Goal: Find specific page/section: Find specific page/section

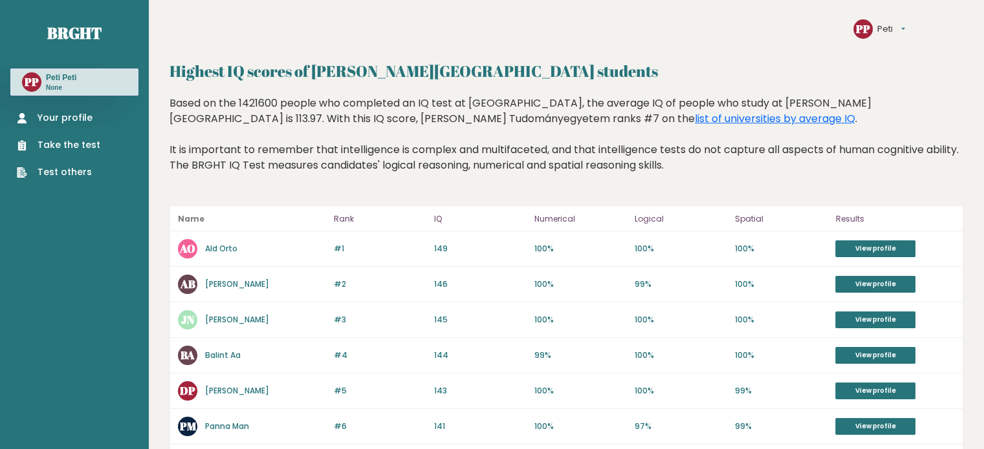
click at [70, 114] on link "Your profile" at bounding box center [58, 118] width 83 height 14
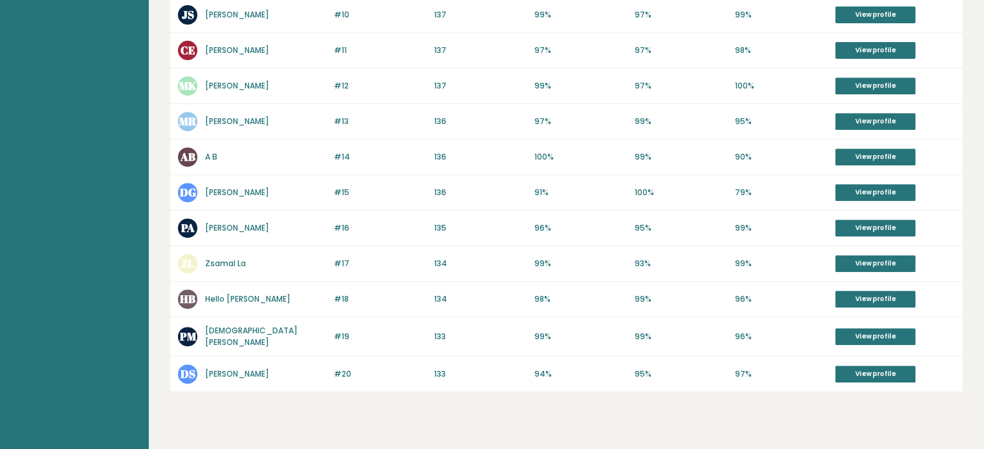
scroll to position [573, 0]
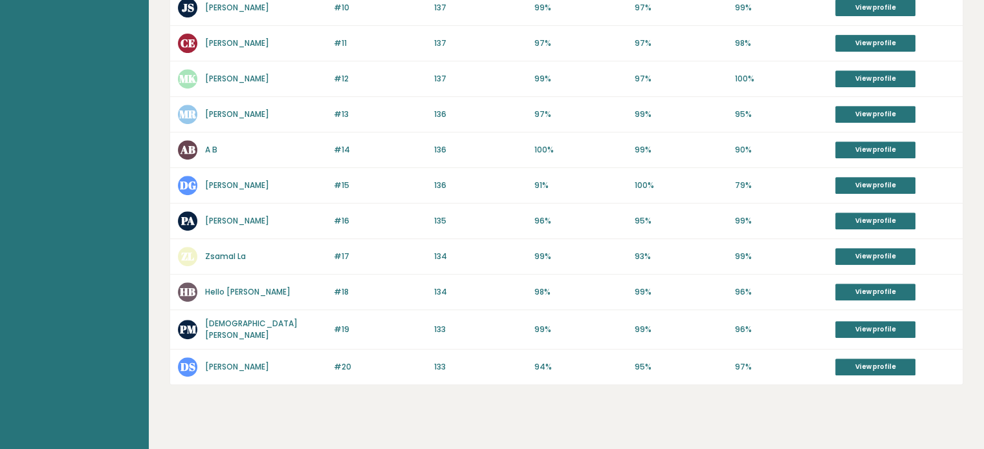
scroll to position [573, 0]
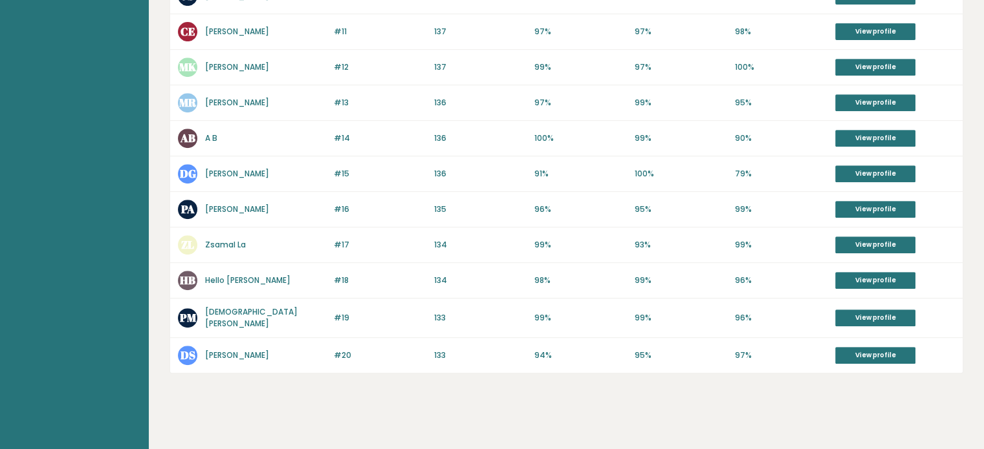
click at [231, 204] on link "[PERSON_NAME]" at bounding box center [237, 209] width 64 height 11
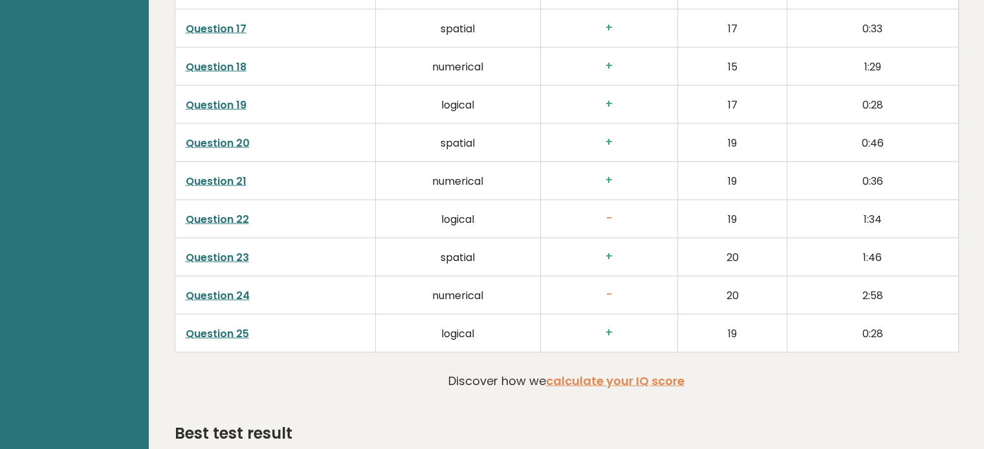
scroll to position [2535, 0]
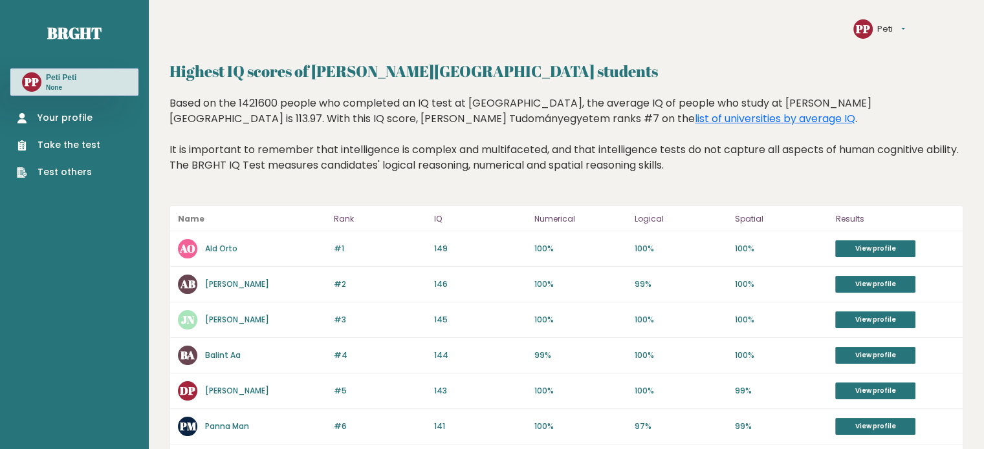
click at [50, 118] on link "Your profile" at bounding box center [58, 118] width 83 height 14
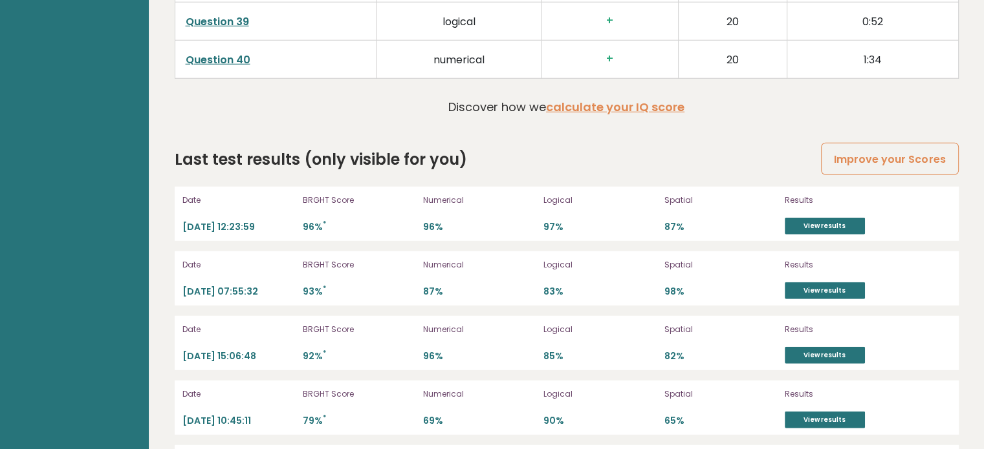
scroll to position [3570, 0]
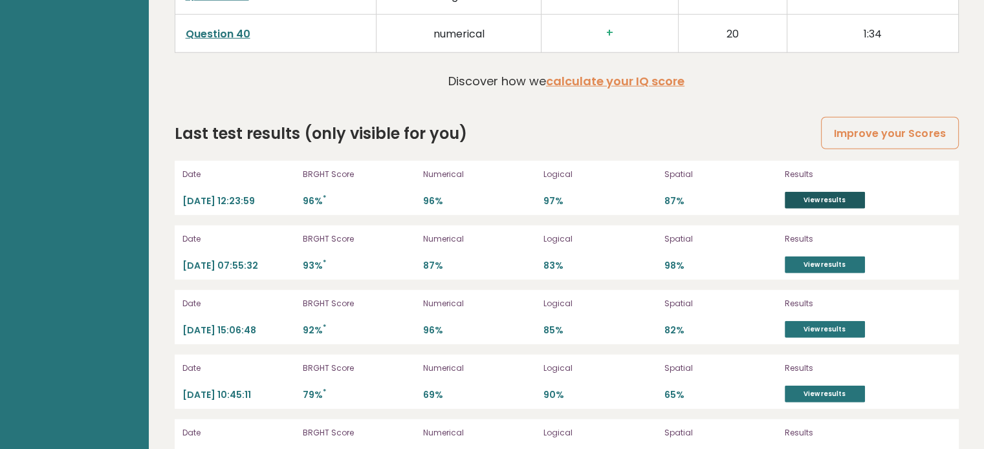
click at [804, 192] on link "View results" at bounding box center [824, 200] width 80 height 17
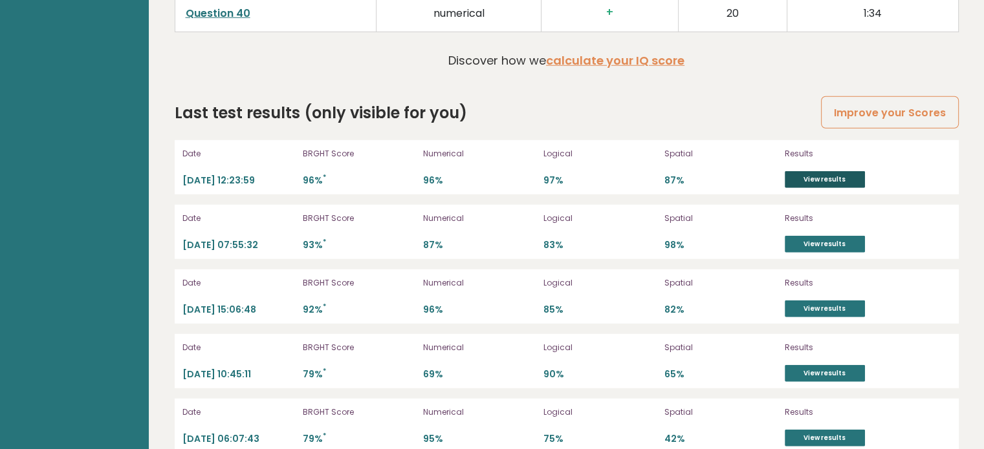
scroll to position [3555, 0]
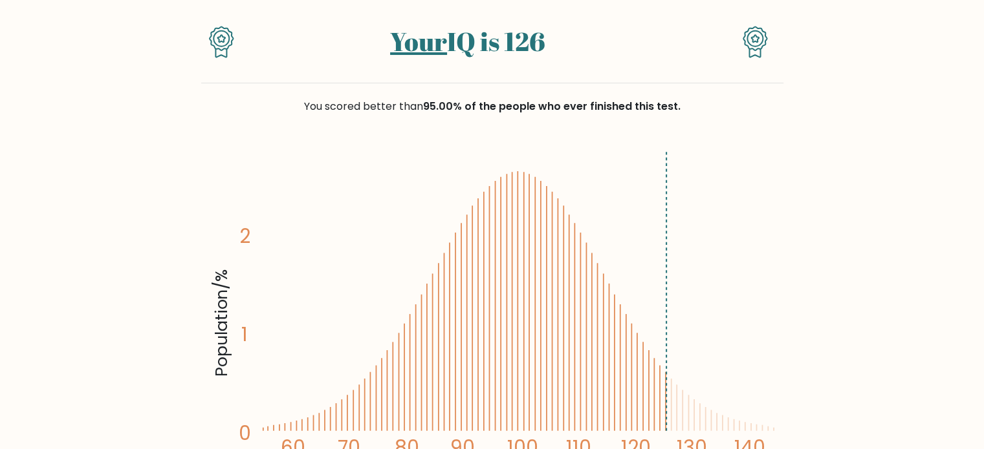
scroll to position [107, 0]
